Goal: Task Accomplishment & Management: Manage account settings

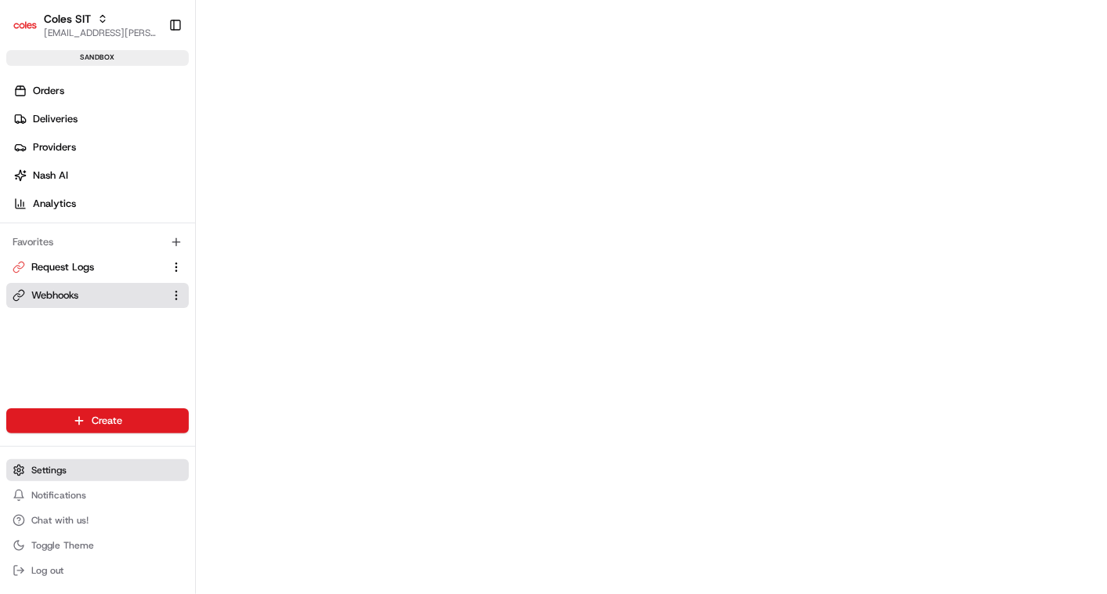
click at [52, 460] on button "Settings" at bounding box center [97, 470] width 182 height 22
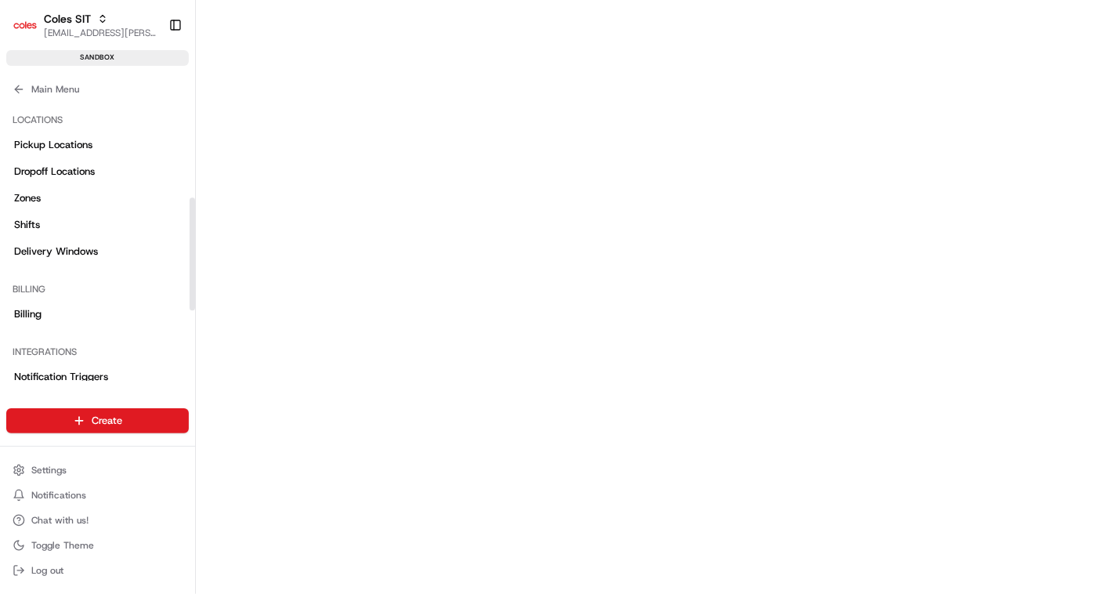
scroll to position [241, 0]
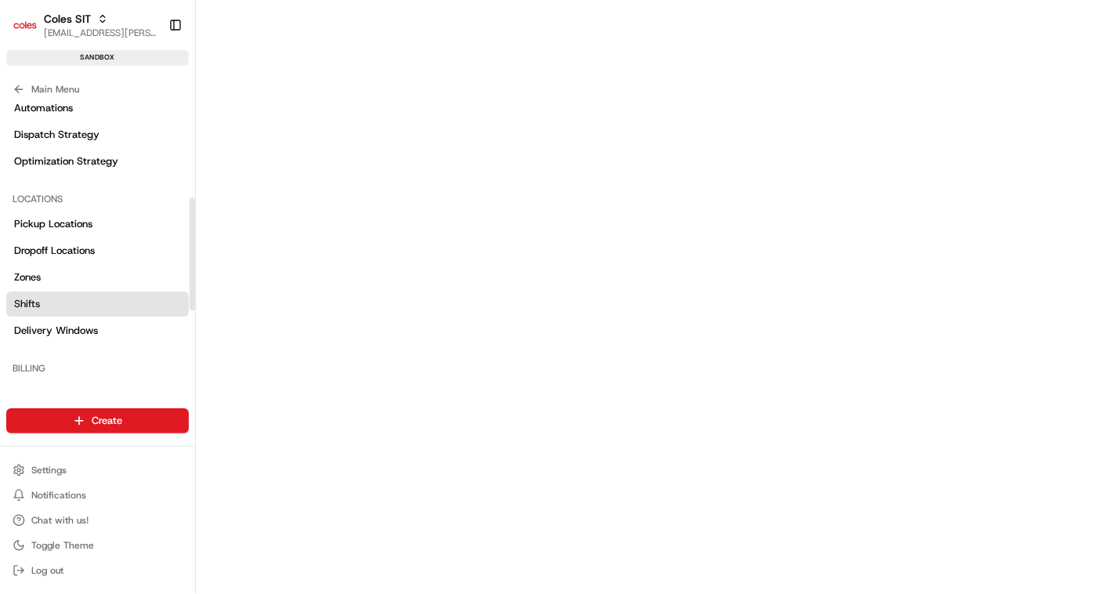
click at [47, 302] on link "Shifts" at bounding box center [97, 303] width 182 height 25
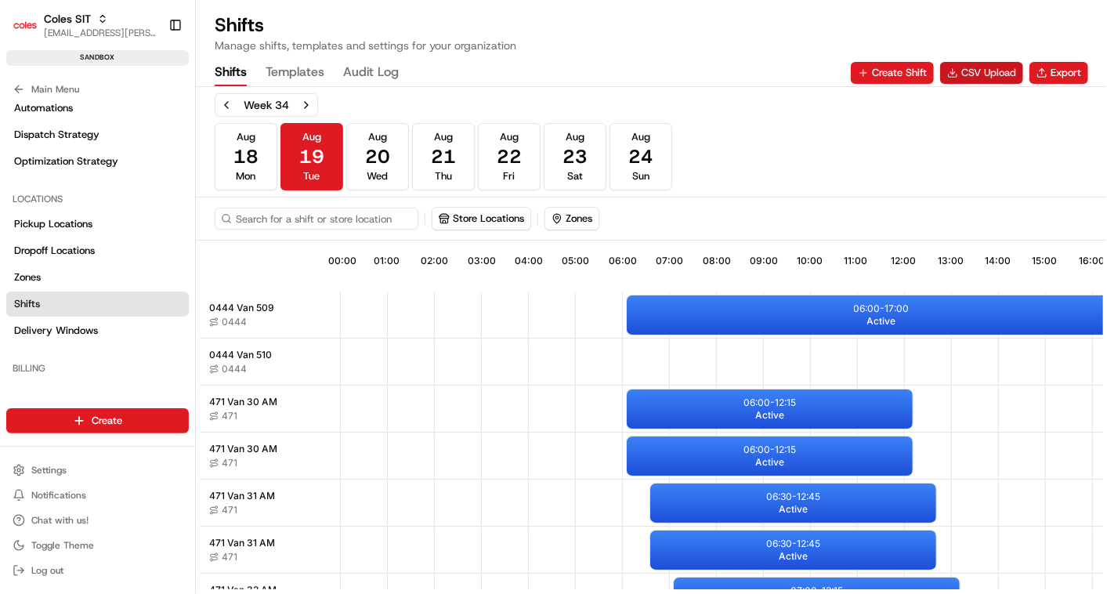
click at [975, 73] on button "CSV Upload" at bounding box center [981, 73] width 83 height 22
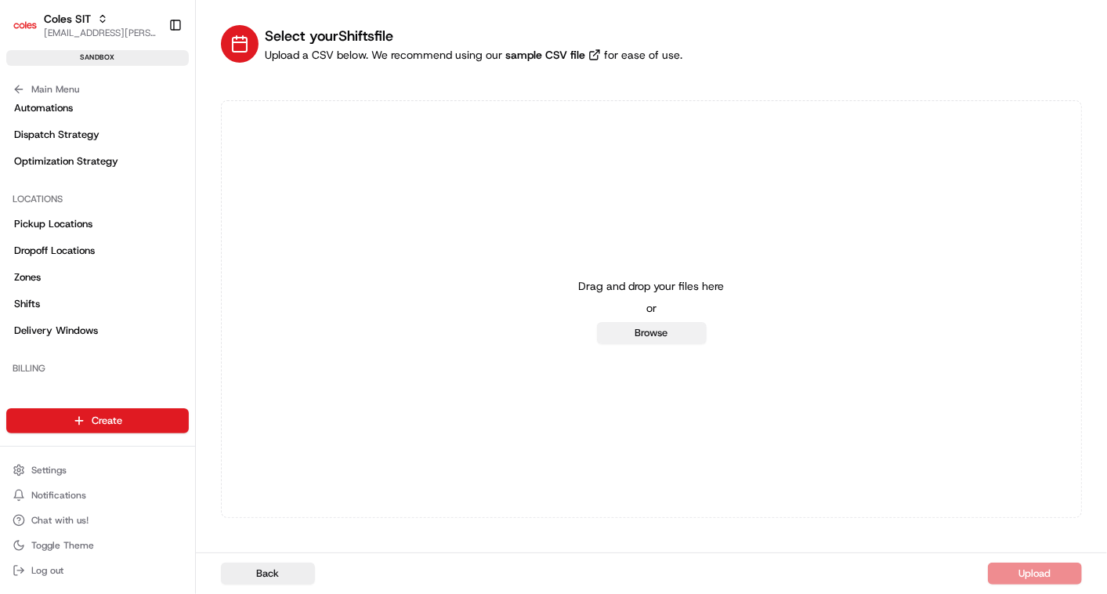
click at [660, 332] on button "Browse" at bounding box center [652, 333] width 110 height 22
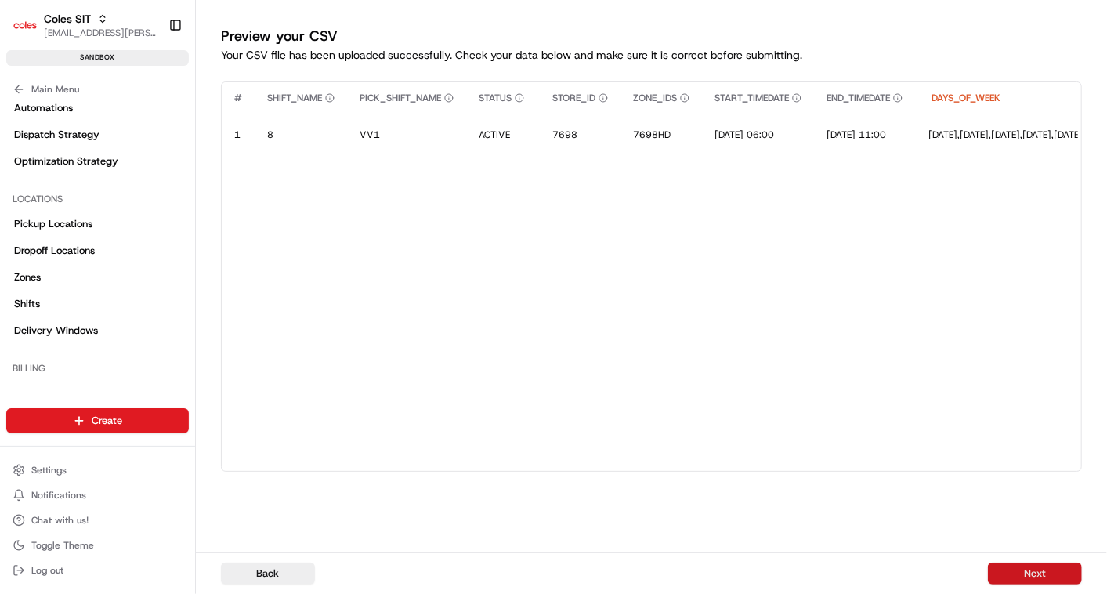
click at [1037, 576] on button "Next" at bounding box center [1035, 573] width 94 height 22
click at [1037, 576] on div "Back Next" at bounding box center [651, 573] width 911 height 42
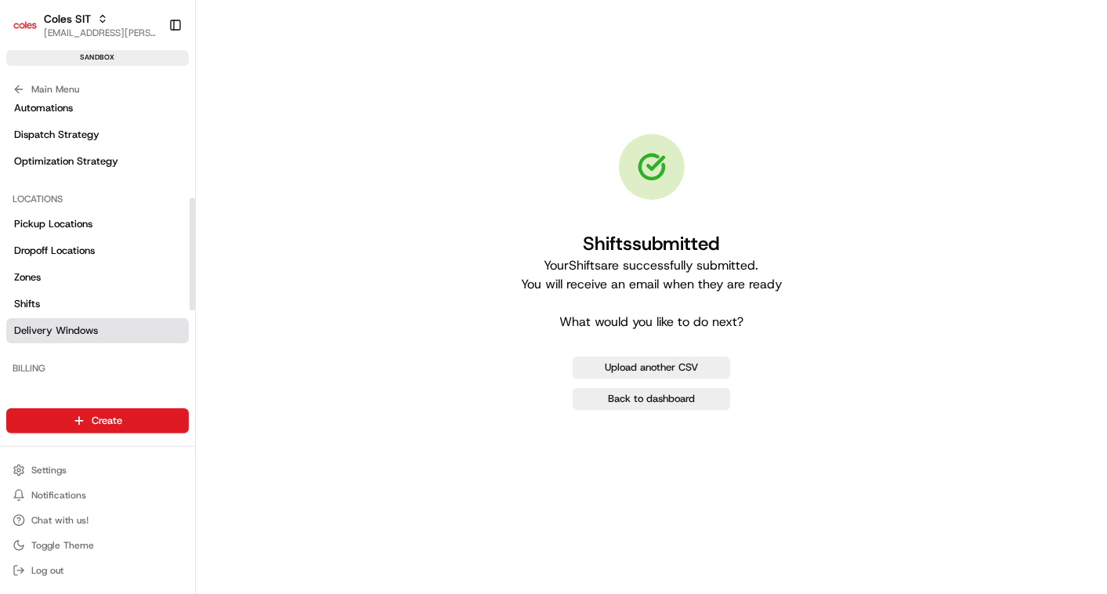
click at [92, 330] on span "Delivery Windows" at bounding box center [56, 330] width 84 height 14
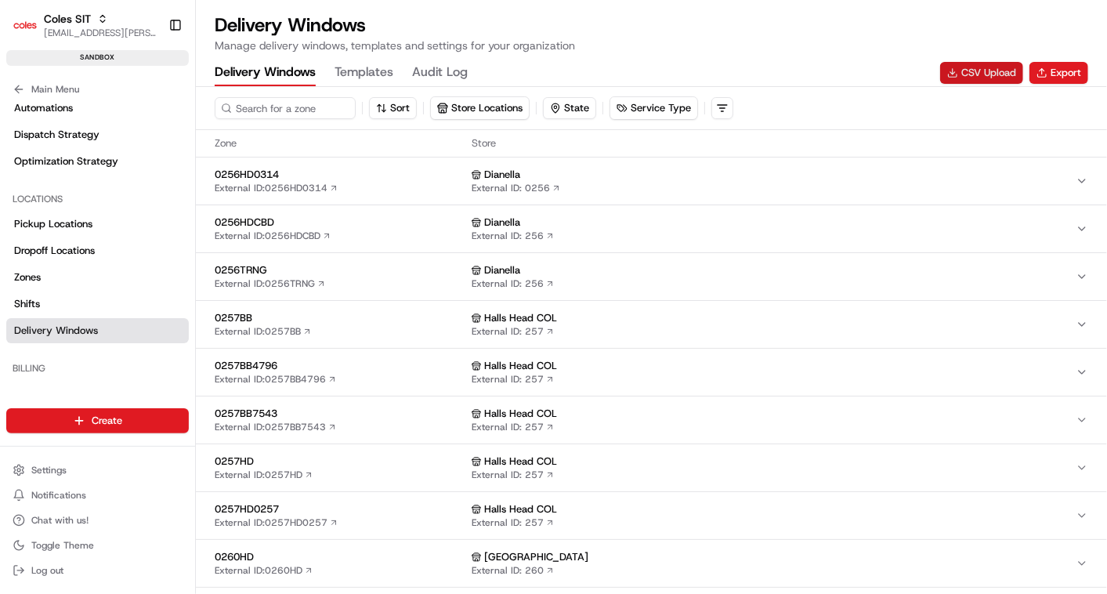
click at [973, 70] on button "CSV Upload" at bounding box center [981, 73] width 83 height 22
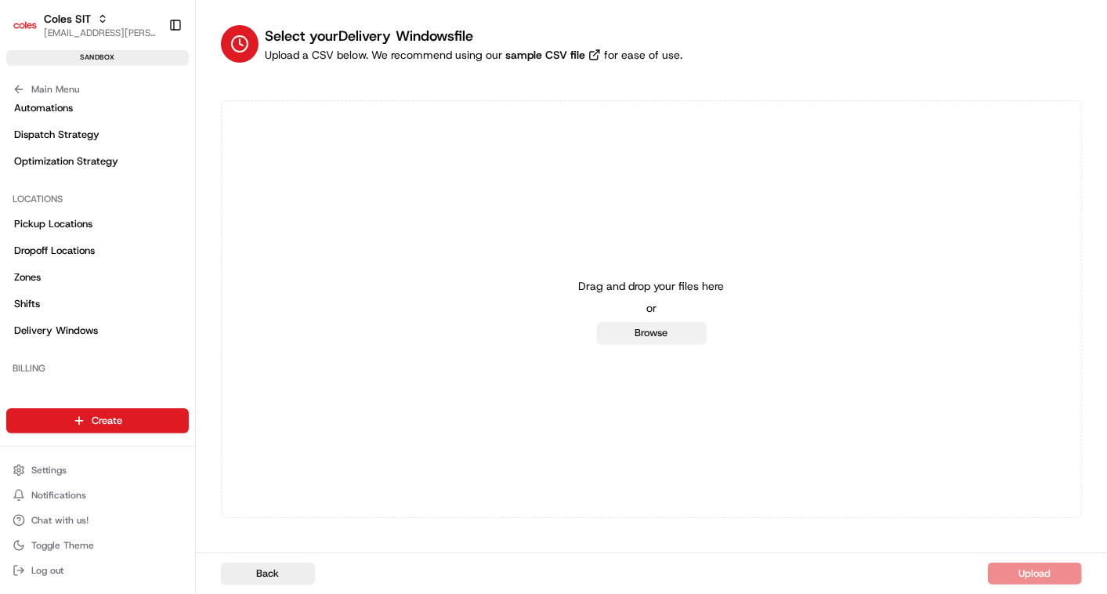
click at [655, 330] on button "Browse" at bounding box center [652, 333] width 110 height 22
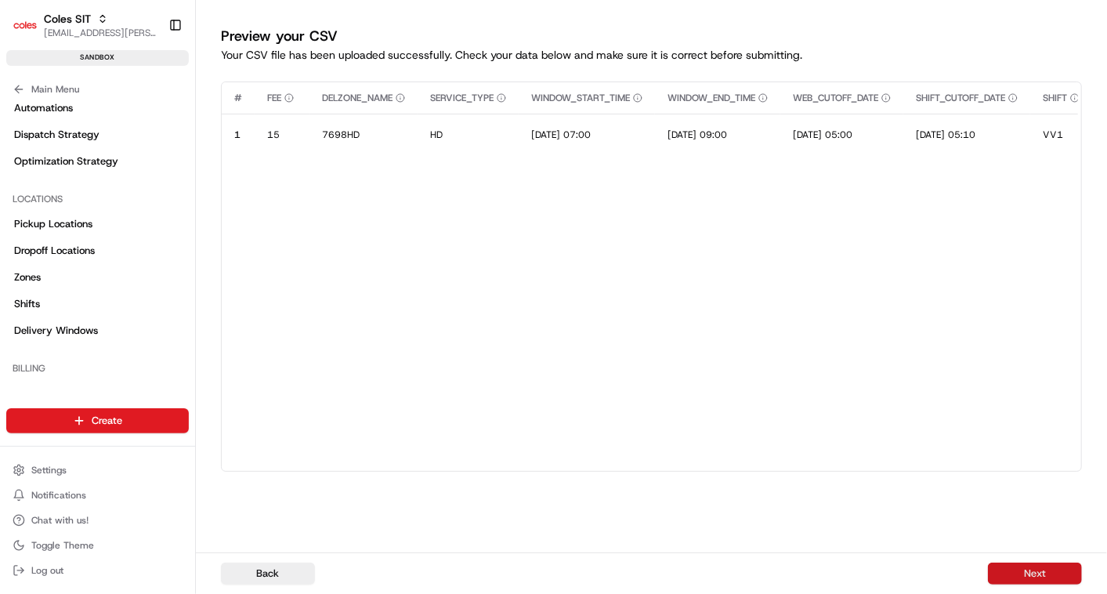
click at [1038, 569] on button "Next" at bounding box center [1035, 573] width 94 height 22
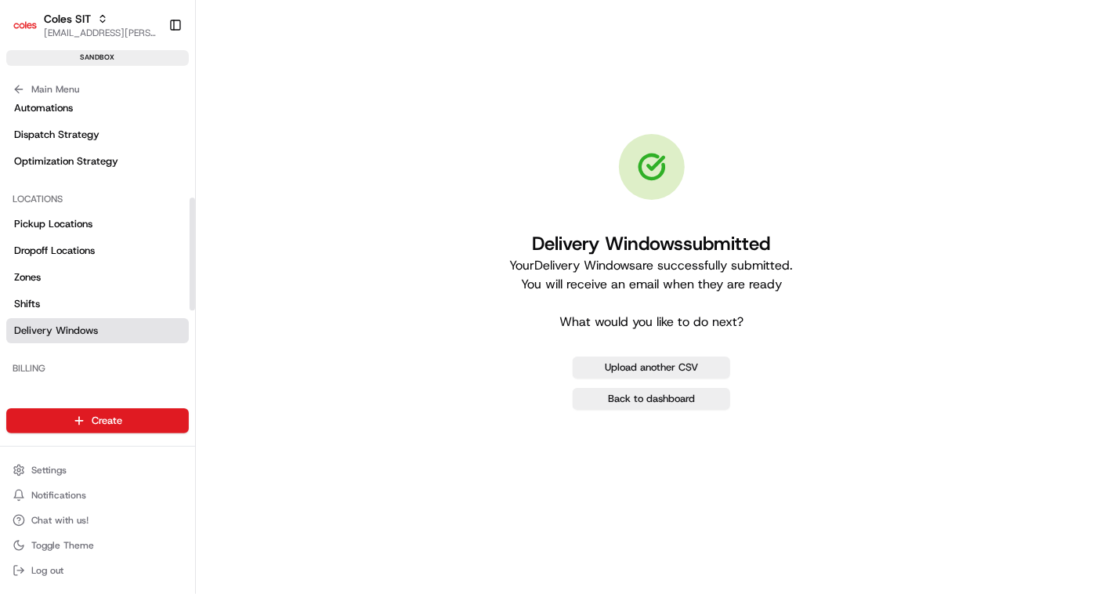
click at [60, 326] on span "Delivery Windows" at bounding box center [56, 330] width 84 height 14
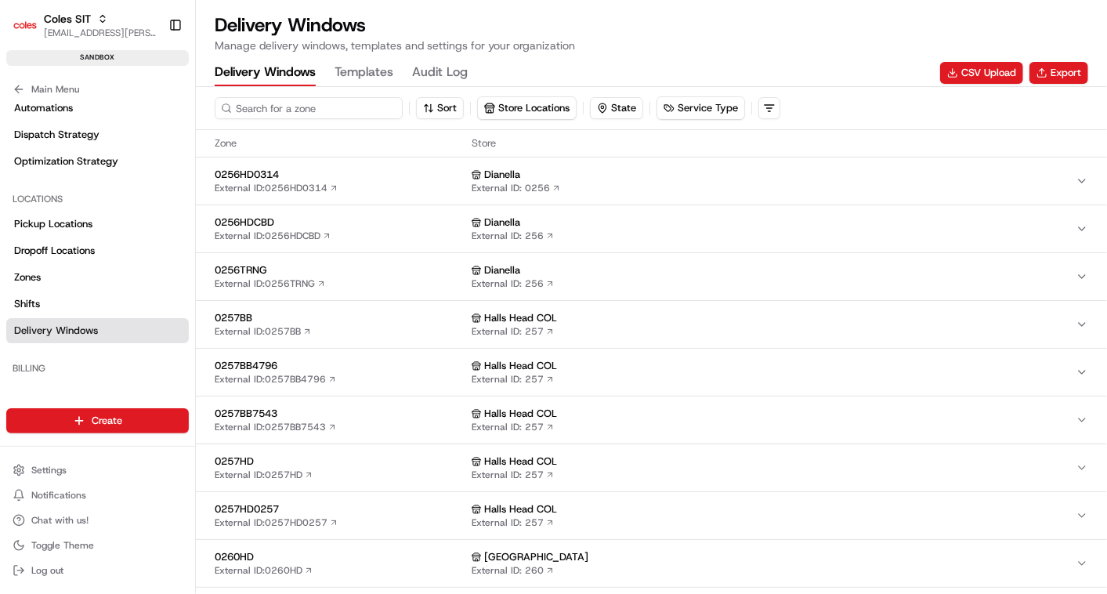
click at [298, 101] on input at bounding box center [309, 108] width 188 height 22
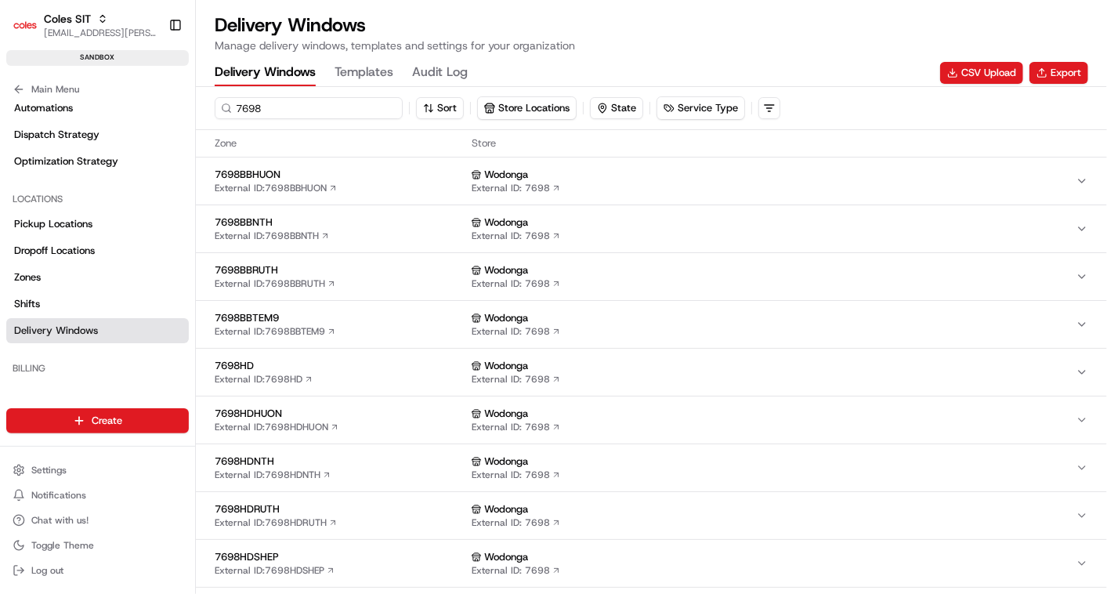
type input "7698"
click at [373, 359] on span "7698HD" at bounding box center [340, 366] width 251 height 14
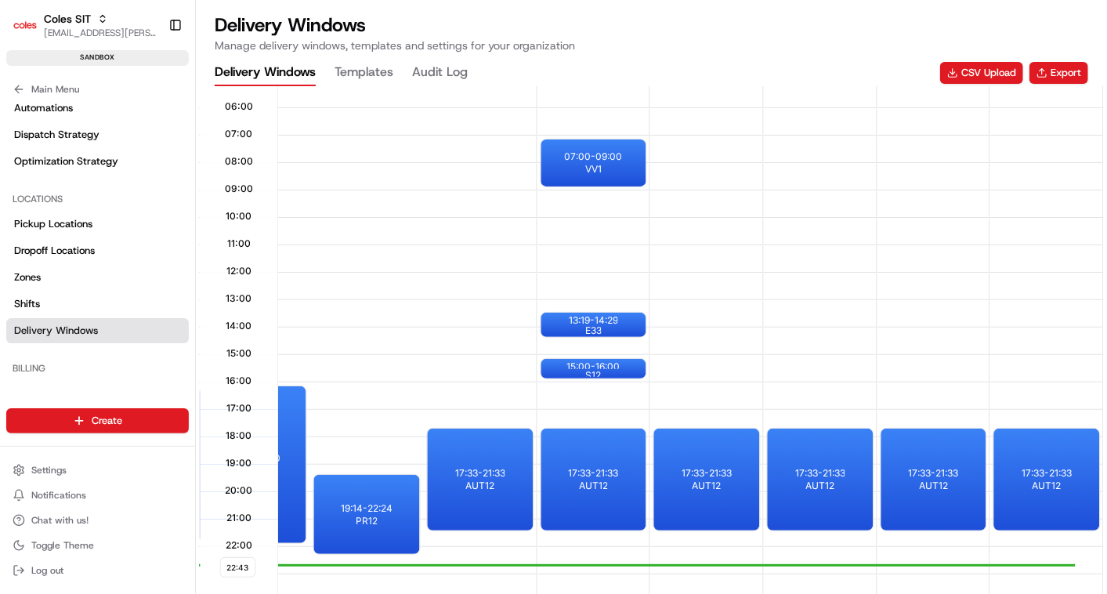
scroll to position [0, 1902]
click at [592, 153] on div at bounding box center [592, 149] width 63 height 20
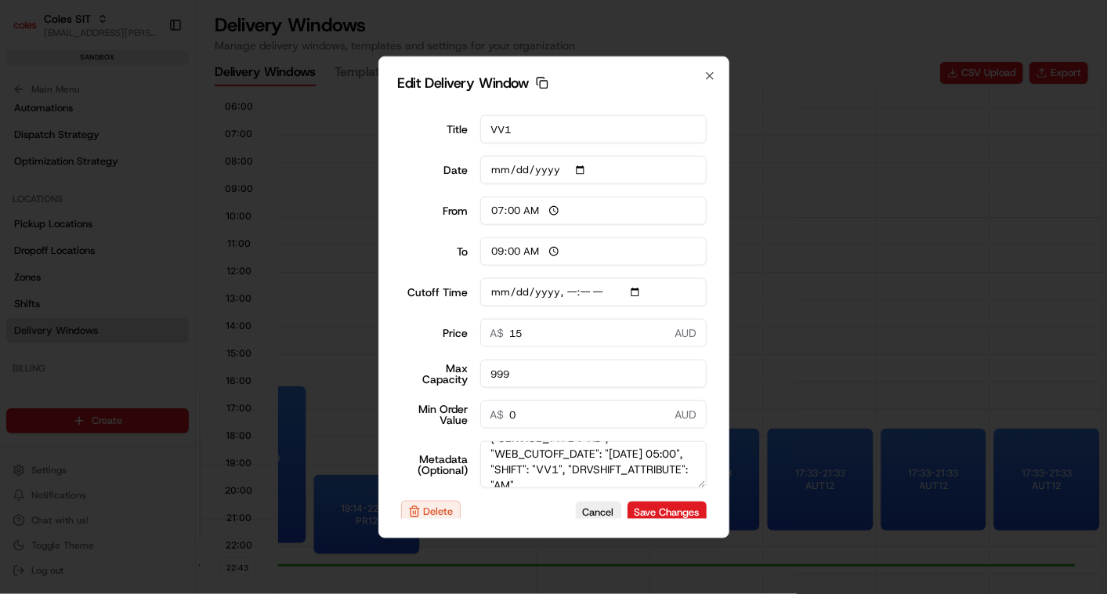
scroll to position [20, 0]
click at [507, 464] on textarea "{"SERVICE_TYPE": "HD", "WEB_CUTOFF_DATE": "[DATE] 05:00", "SHIFT": "VV1", "DRVS…" at bounding box center [593, 464] width 226 height 47
type input "[DATE]T05:10"
click at [576, 465] on textarea "{"SERVICE_TYPE": "HD", "WEB_CUTOFF_DATE": "[DATE] 05:00", "SHIFT": "VV1", "DRVS…" at bounding box center [593, 464] width 226 height 47
type textarea "{"SERVICE_TYPE": "HD", "WEB_CUTOFF_DATE": "[DATE] 23:00", "SHIFT": "VV1", "DRVS…"
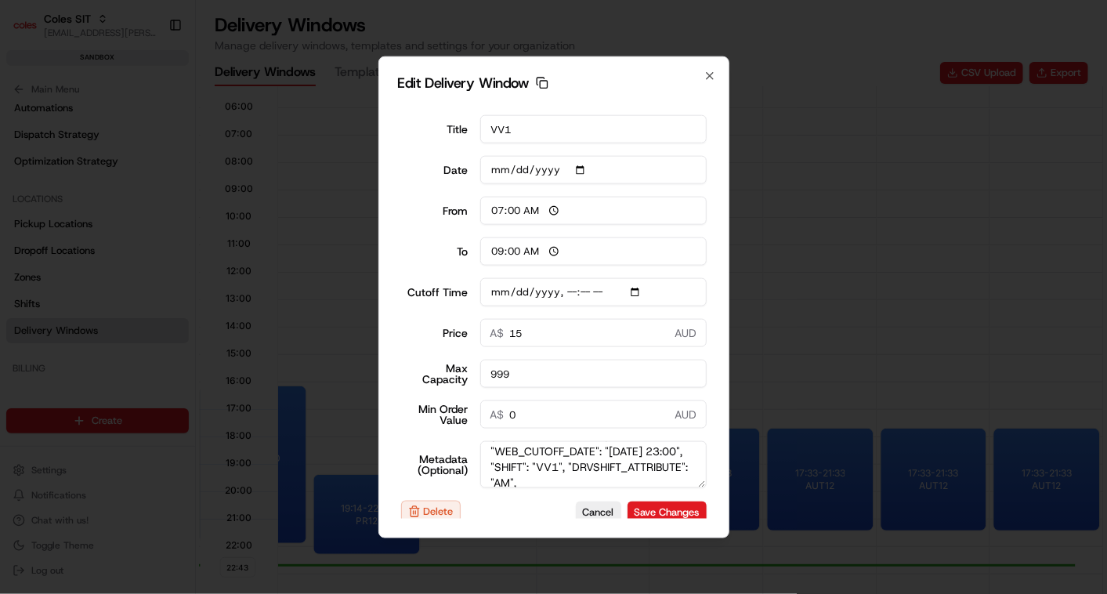
click at [634, 291] on input "Cutoff Time" at bounding box center [593, 292] width 226 height 28
type input "[DATE]T23:10"
click at [633, 506] on button "Save Changes" at bounding box center [666, 511] width 79 height 22
type input "[DATE]"
type input "22:45"
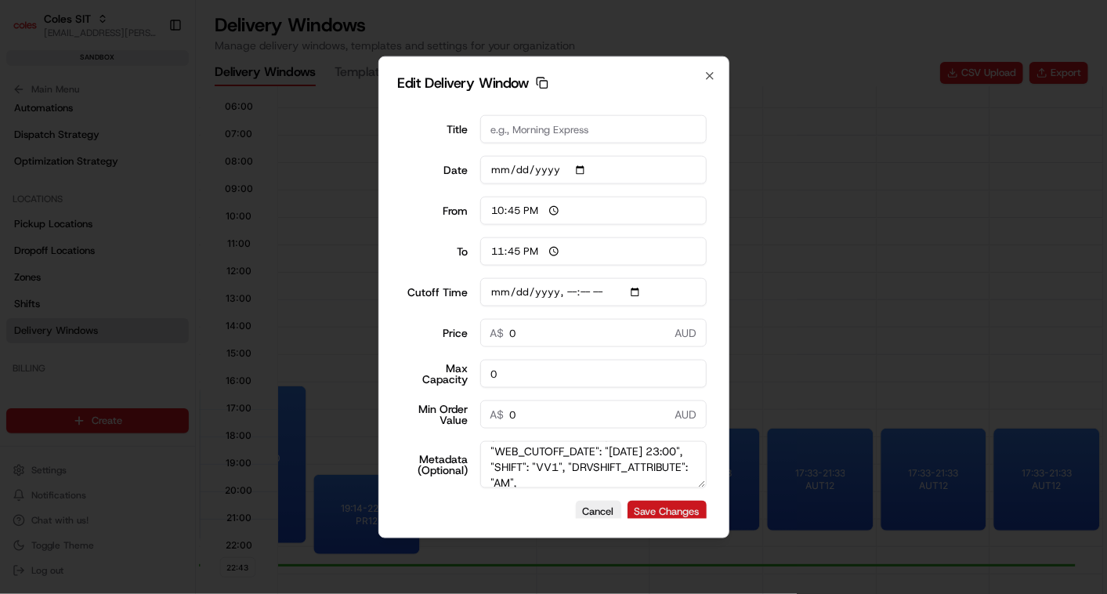
type input "23:45"
type input "[DATE]T05:10"
type input "0"
type input "[DATE]T05:10"
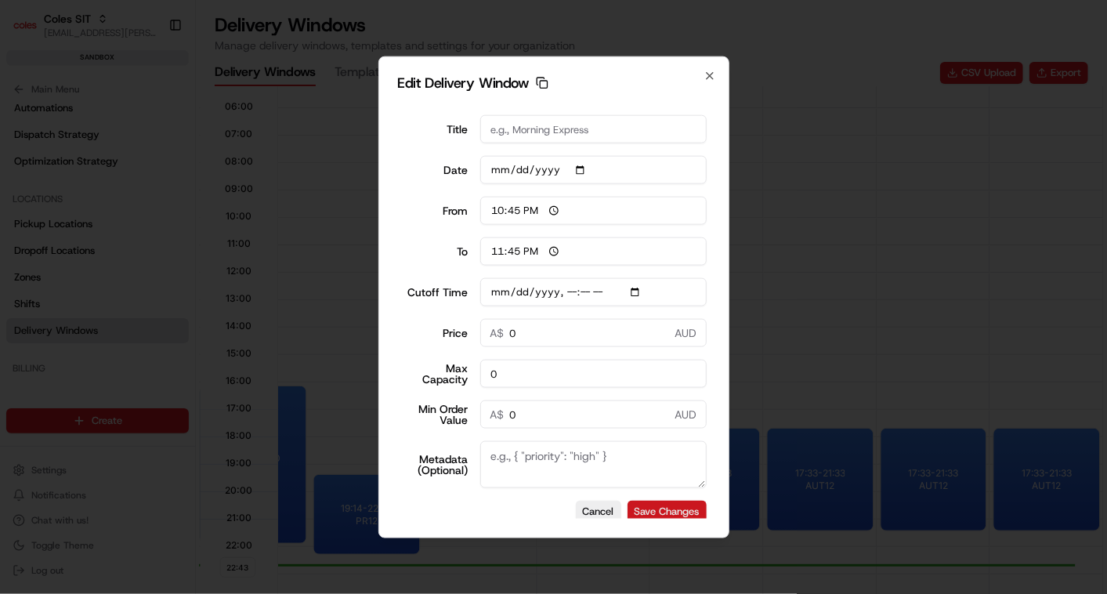
scroll to position [0, 0]
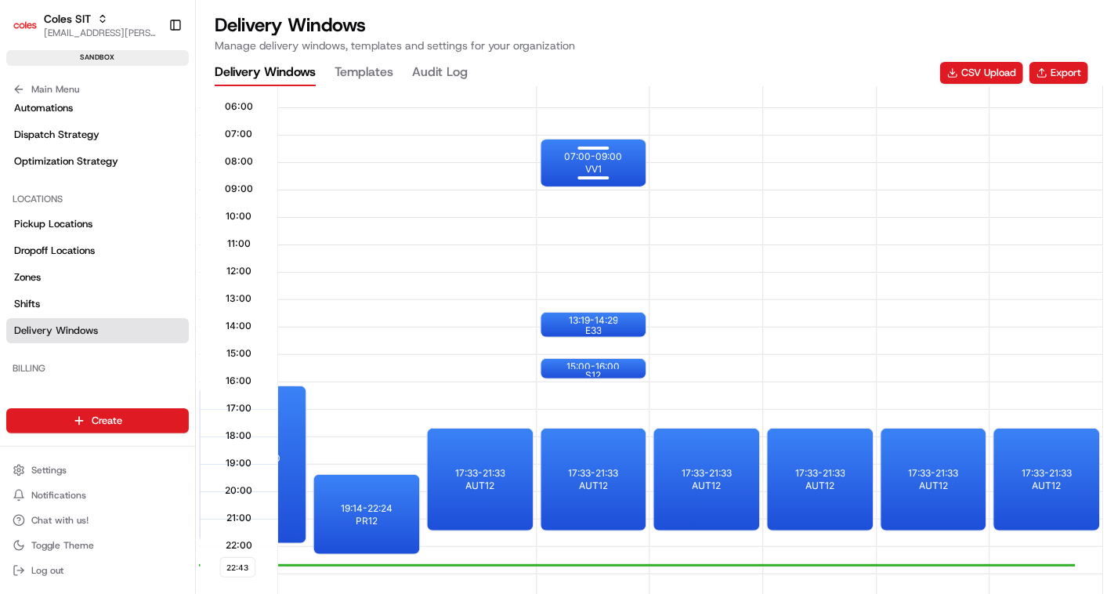
click at [607, 157] on p "07:00 - 09:00" at bounding box center [593, 156] width 58 height 13
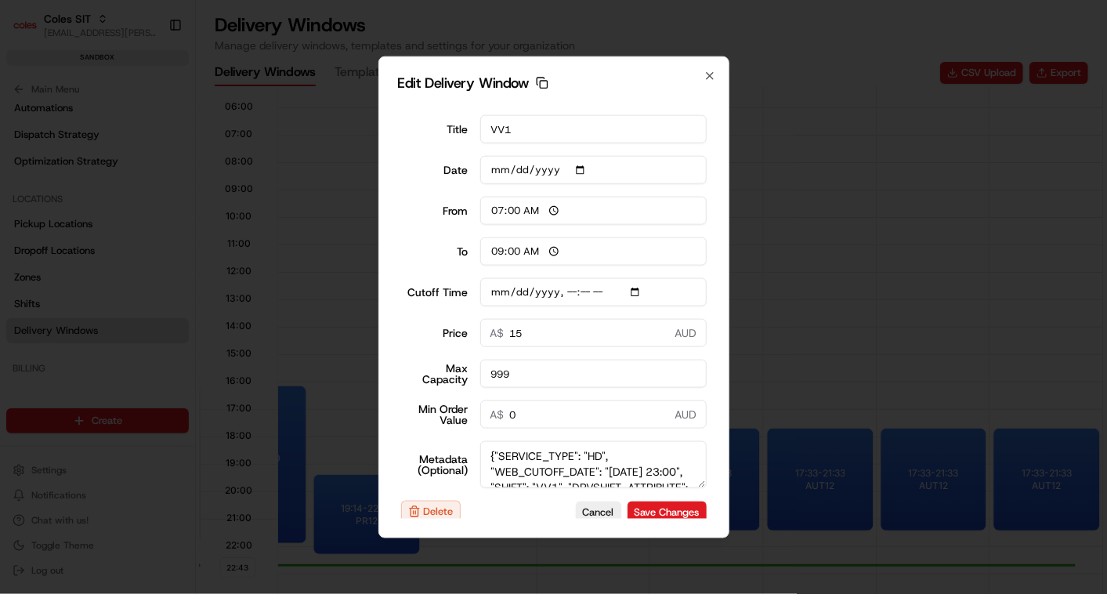
scroll to position [19, 0]
click at [630, 501] on button "Save Changes" at bounding box center [666, 511] width 79 height 22
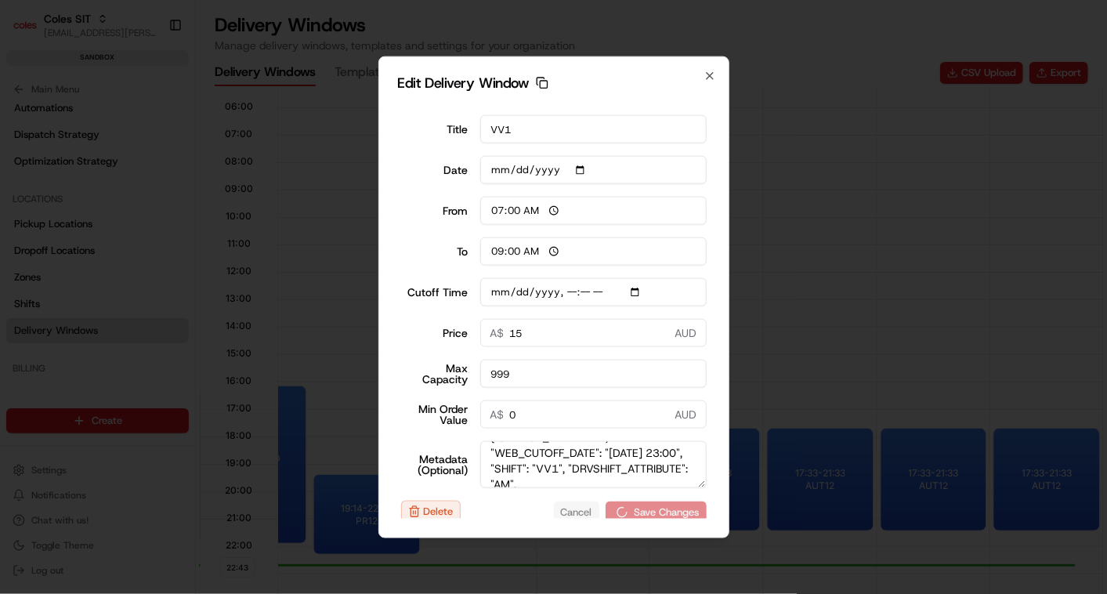
type input "[DATE]T23:10"
type input "[DATE]"
type input "22:45"
type input "23:45"
type input "[DATE]T23:10"
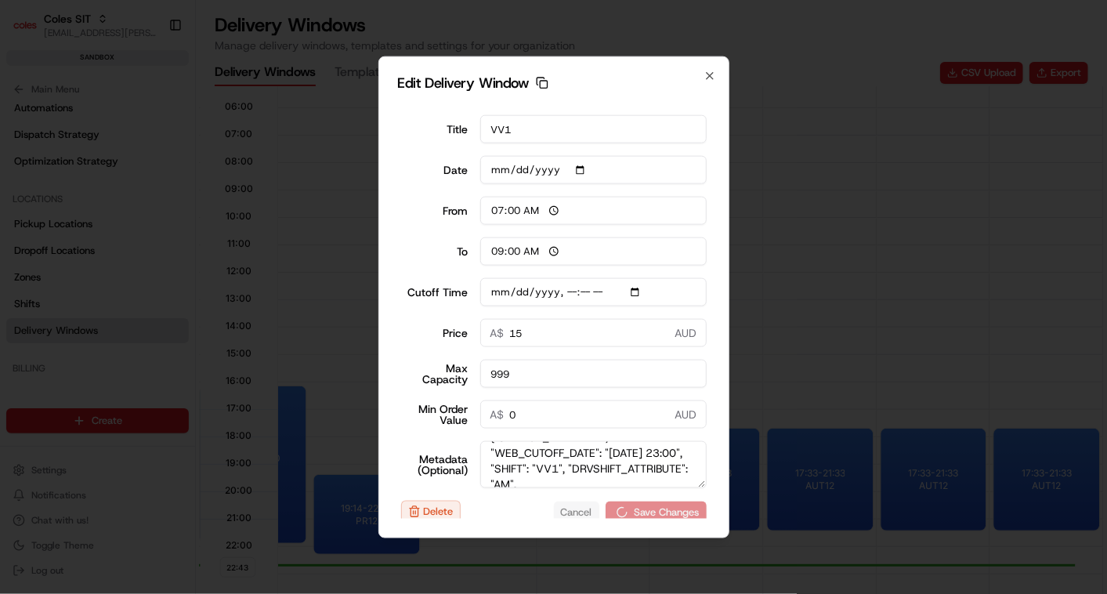
type input "0"
